Goal: Task Accomplishment & Management: Manage account settings

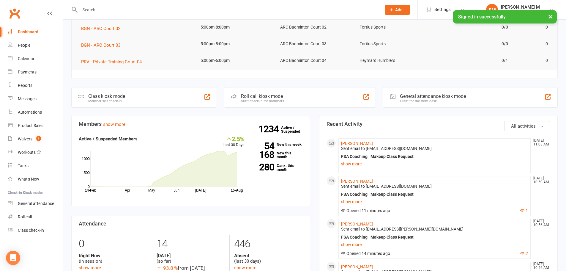
scroll to position [119, 0]
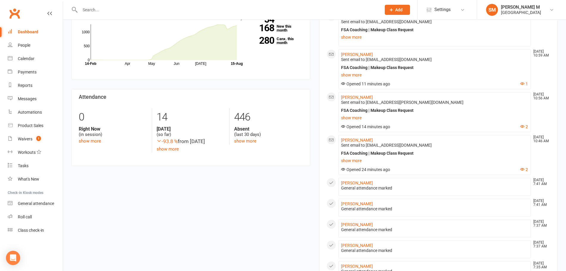
scroll to position [238, 0]
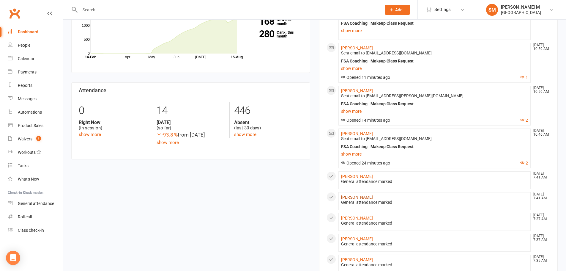
click at [358, 195] on link "[PERSON_NAME]" at bounding box center [357, 197] width 32 height 5
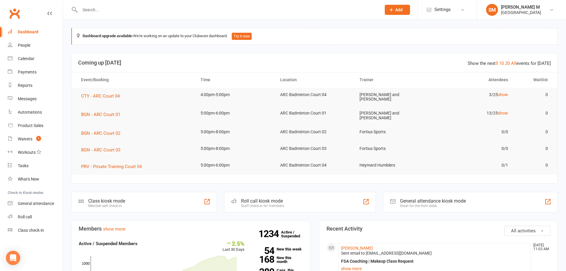
click at [92, 8] on input "text" at bounding box center [227, 10] width 299 height 8
paste input "[PERSON_NAME]"
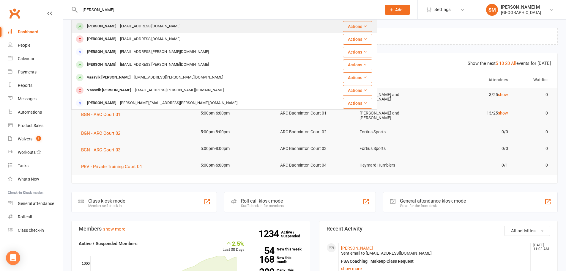
type input "[PERSON_NAME]"
click at [101, 30] on div "[PERSON_NAME]" at bounding box center [101, 26] width 33 height 9
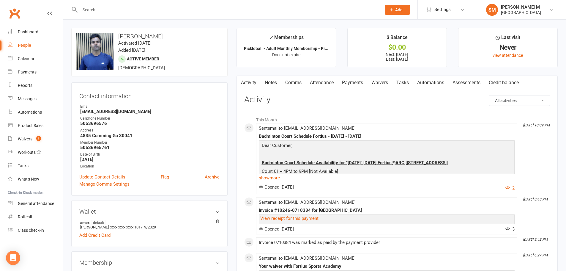
click at [346, 82] on link "Payments" at bounding box center [352, 83] width 29 height 14
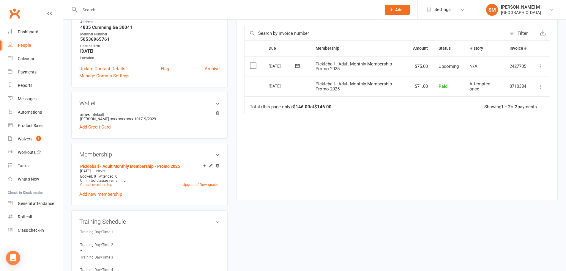
scroll to position [119, 0]
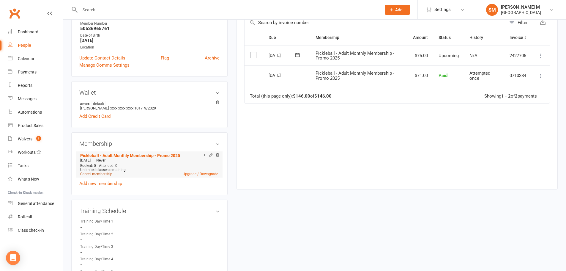
click at [105, 174] on link "Cancel membership" at bounding box center [96, 174] width 32 height 4
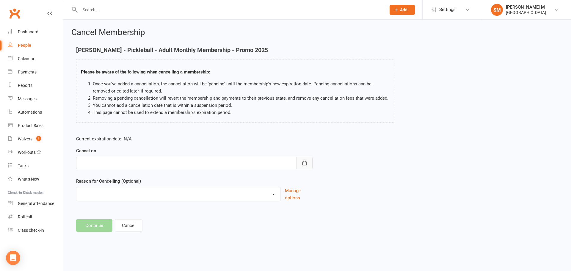
click at [311, 160] on button "button" at bounding box center [304, 163] width 16 height 12
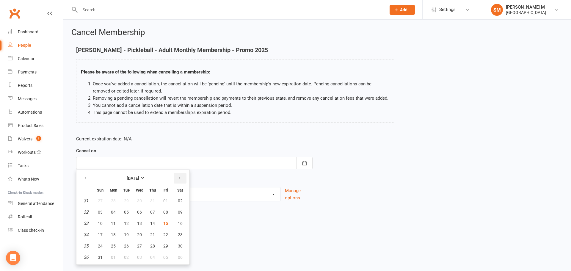
click at [179, 180] on icon "button" at bounding box center [179, 178] width 4 height 5
click at [123, 247] on button "30" at bounding box center [126, 245] width 12 height 11
type input "[DATE]"
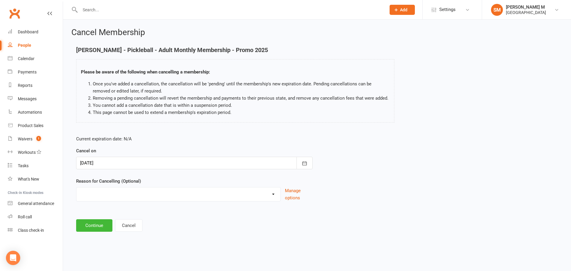
click at [129, 191] on select "Coaches Request Coach Request Customer requested via email to cancel End Of Sum…" at bounding box center [178, 193] width 204 height 12
select select "2"
click at [76, 187] on select "Coaches Request Coach Request Customer requested via email to cancel End Of Sum…" at bounding box center [178, 193] width 204 height 12
click at [106, 224] on button "Continue" at bounding box center [94, 225] width 36 height 12
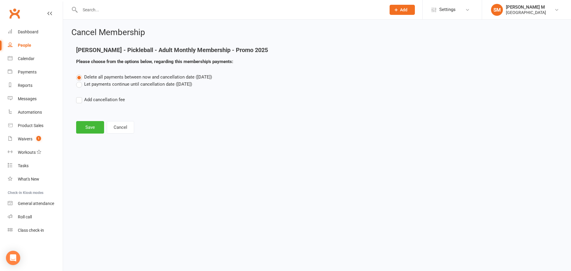
click at [131, 83] on label "Let payments continue until cancellation date ([DATE])" at bounding box center [134, 84] width 116 height 7
click at [80, 81] on input "Let payments continue until cancellation date ([DATE])" at bounding box center [78, 81] width 4 height 0
click at [84, 125] on button "Save" at bounding box center [90, 127] width 28 height 12
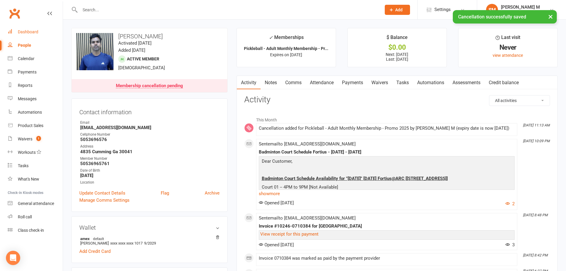
click at [20, 29] on link "Dashboard" at bounding box center [35, 31] width 55 height 13
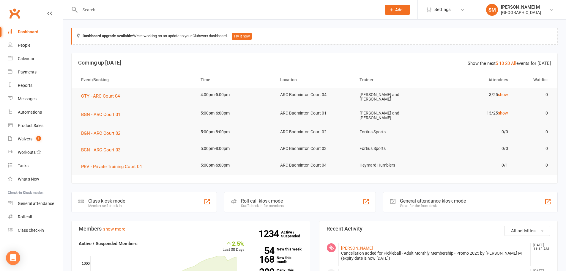
click at [82, 11] on input "text" at bounding box center [227, 10] width 299 height 8
paste input "[PERSON_NAME] Donadula"
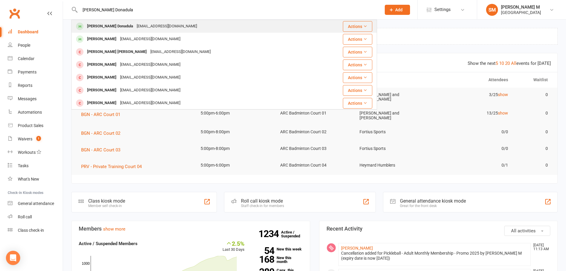
type input "[PERSON_NAME] Donadula"
click at [88, 28] on div "[PERSON_NAME] Donadula" at bounding box center [110, 26] width 50 height 9
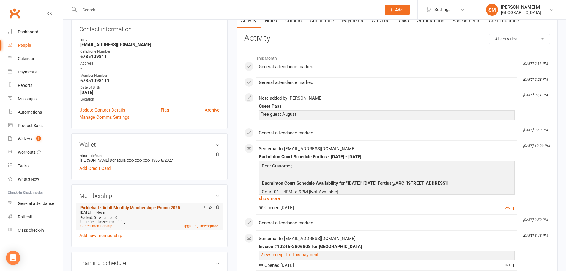
scroll to position [89, 0]
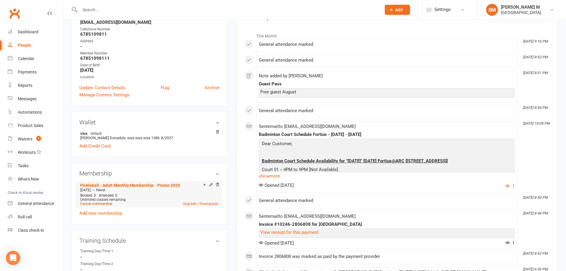
click at [98, 202] on link "Cancel membership" at bounding box center [96, 204] width 32 height 4
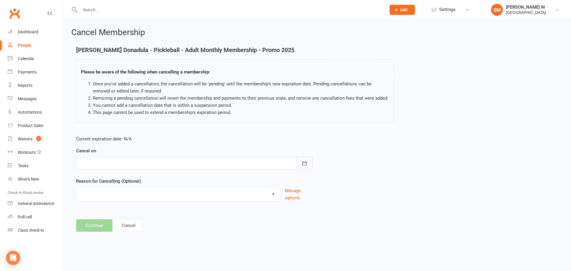
click at [299, 162] on button "button" at bounding box center [304, 163] width 16 height 12
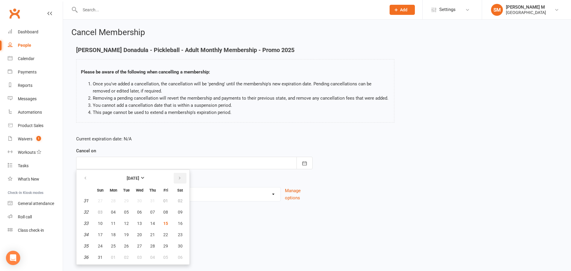
click at [182, 178] on button "button" at bounding box center [180, 178] width 13 height 11
click at [122, 246] on button "30" at bounding box center [126, 245] width 12 height 11
type input "[DATE]"
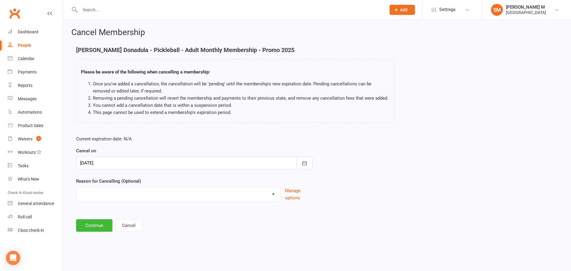
click at [139, 195] on select "Coaches Request Coach Request Customer requested via email to cancel End Of Sum…" at bounding box center [178, 193] width 204 height 12
select select "2"
click at [76, 187] on select "Coaches Request Coach Request Customer requested via email to cancel End Of Sum…" at bounding box center [178, 193] width 204 height 12
click at [100, 227] on button "Continue" at bounding box center [94, 225] width 36 height 12
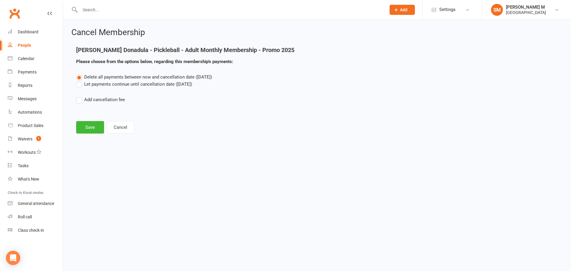
click at [121, 82] on label "Let payments continue until cancellation date ([DATE])" at bounding box center [134, 84] width 116 height 7
click at [80, 81] on input "Let payments continue until cancellation date ([DATE])" at bounding box center [78, 81] width 4 height 0
click at [96, 128] on button "Save" at bounding box center [90, 127] width 28 height 12
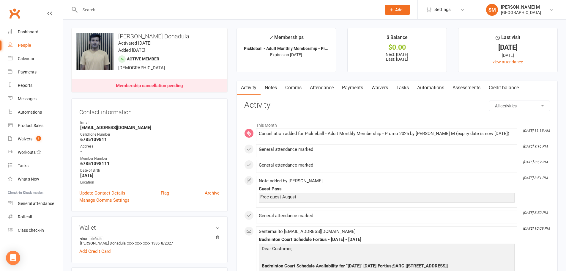
click at [98, 8] on input "text" at bounding box center [227, 10] width 299 height 8
paste input "[PERSON_NAME] [PERSON_NAME]"
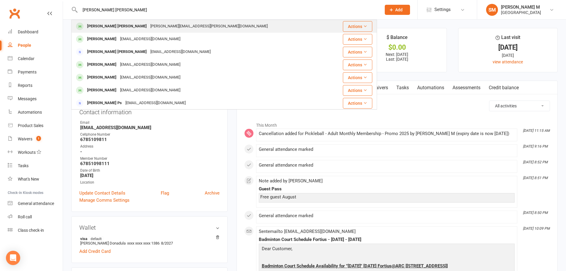
type input "[PERSON_NAME] [PERSON_NAME]"
click at [95, 25] on div "[PERSON_NAME] [PERSON_NAME]" at bounding box center [116, 26] width 63 height 9
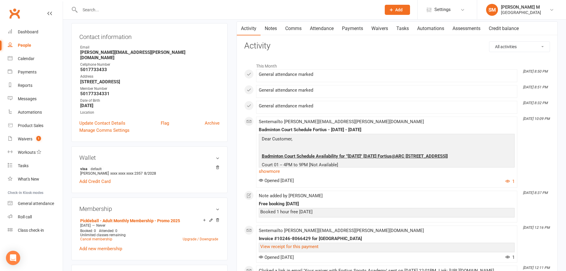
scroll to position [59, 0]
click at [103, 237] on link "Cancel membership" at bounding box center [96, 239] width 32 height 4
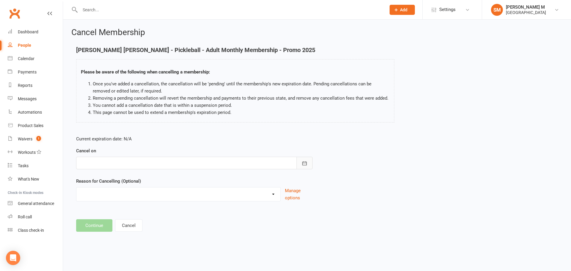
click at [306, 162] on icon "button" at bounding box center [304, 163] width 6 height 6
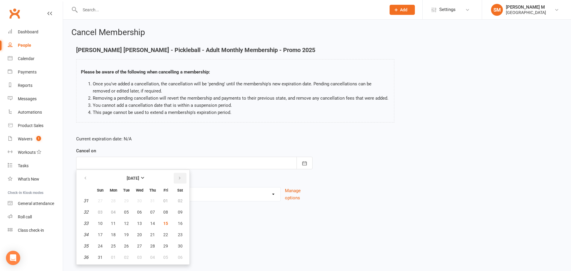
click at [181, 177] on icon "button" at bounding box center [179, 178] width 4 height 5
click at [126, 246] on span "30" at bounding box center [126, 245] width 5 height 5
type input "[DATE]"
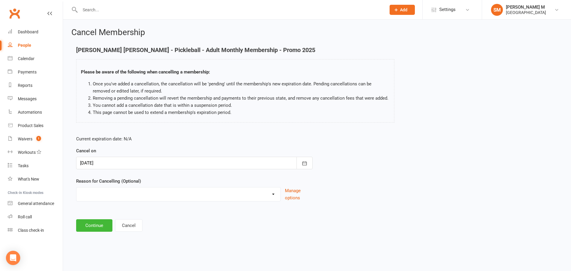
click at [146, 197] on select "Coaches Request Coach Request Customer requested via email to cancel End Of Sum…" at bounding box center [178, 193] width 204 height 12
select select "2"
click at [76, 187] on select "Coaches Request Coach Request Customer requested via email to cancel End Of Sum…" at bounding box center [178, 193] width 204 height 12
click at [92, 221] on button "Continue" at bounding box center [94, 225] width 36 height 12
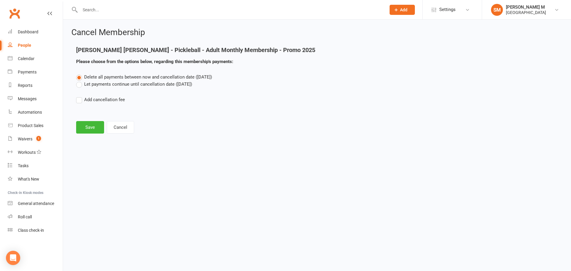
click at [109, 86] on label "Let payments continue until cancellation date ([DATE])" at bounding box center [134, 84] width 116 height 7
click at [80, 81] on input "Let payments continue until cancellation date ([DATE])" at bounding box center [78, 81] width 4 height 0
click at [92, 128] on button "Save" at bounding box center [90, 127] width 28 height 12
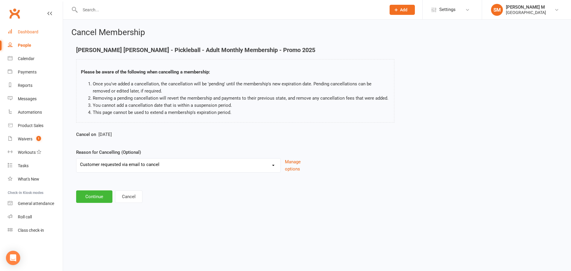
click at [24, 30] on div "Dashboard" at bounding box center [28, 31] width 21 height 5
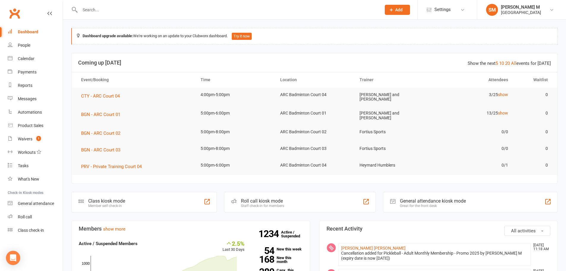
click at [102, 7] on input "text" at bounding box center [227, 10] width 299 height 8
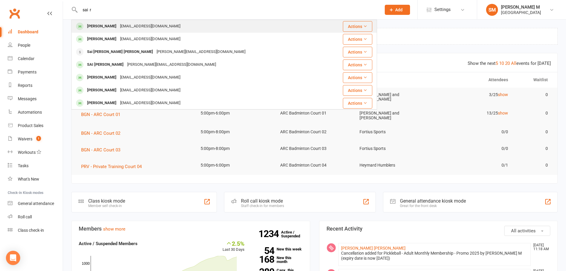
type input "sai r"
click at [118, 23] on div "[EMAIL_ADDRESS][DOMAIN_NAME]" at bounding box center [150, 26] width 64 height 9
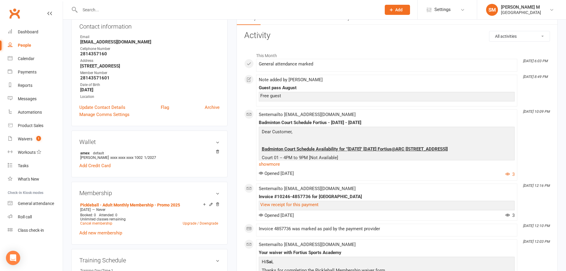
scroll to position [89, 0]
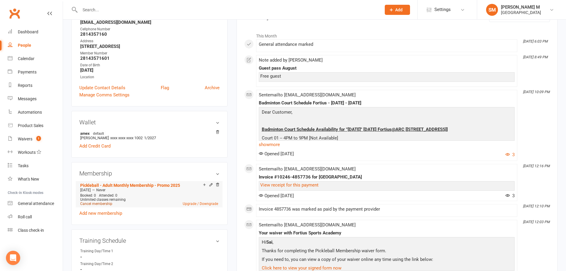
click at [104, 203] on link "Cancel membership" at bounding box center [96, 204] width 32 height 4
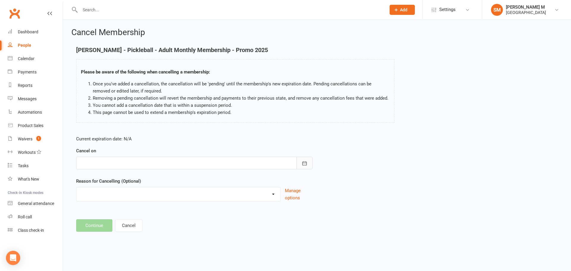
click at [304, 165] on icon "button" at bounding box center [304, 163] width 6 height 6
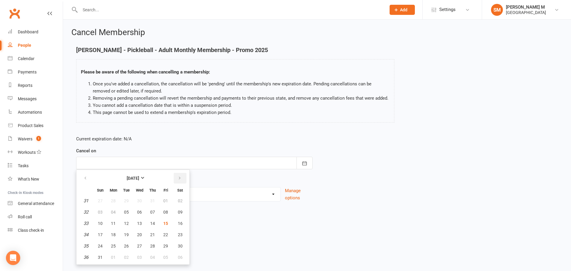
click at [178, 179] on icon "button" at bounding box center [179, 178] width 4 height 5
click at [124, 248] on span "30" at bounding box center [126, 245] width 5 height 5
type input "[DATE]"
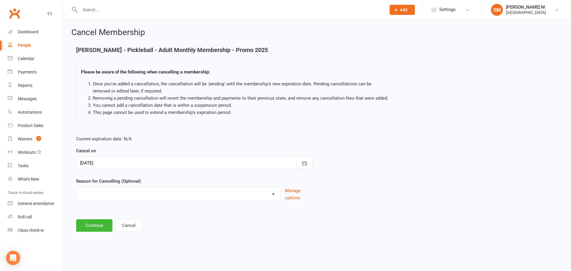
click at [138, 197] on select "Coaches Request Coach Request Customer requested via email to cancel End Of Sum…" at bounding box center [178, 193] width 204 height 12
select select "2"
click at [76, 187] on select "Coaches Request Coach Request Customer requested via email to cancel End Of Sum…" at bounding box center [178, 193] width 204 height 12
click at [96, 229] on button "Continue" at bounding box center [94, 225] width 36 height 12
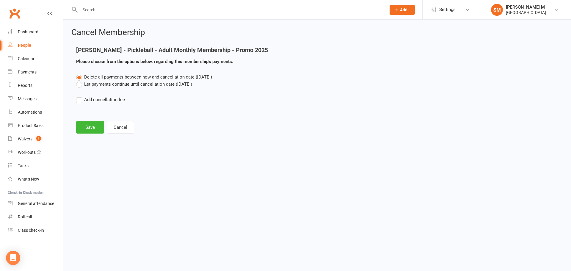
click at [117, 85] on label "Let payments continue until cancellation date ([DATE])" at bounding box center [134, 84] width 116 height 7
click at [80, 81] on input "Let payments continue until cancellation date ([DATE])" at bounding box center [78, 81] width 4 height 0
click at [87, 124] on button "Save" at bounding box center [90, 127] width 28 height 12
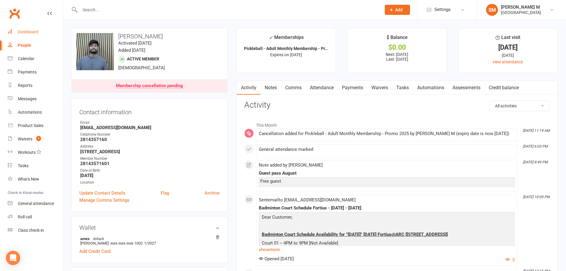
click at [34, 34] on div "Dashboard" at bounding box center [28, 31] width 21 height 5
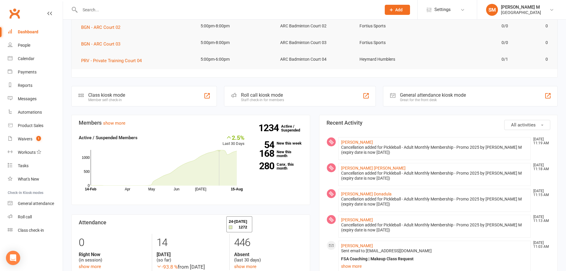
scroll to position [30, 0]
